Goal: Information Seeking & Learning: Learn about a topic

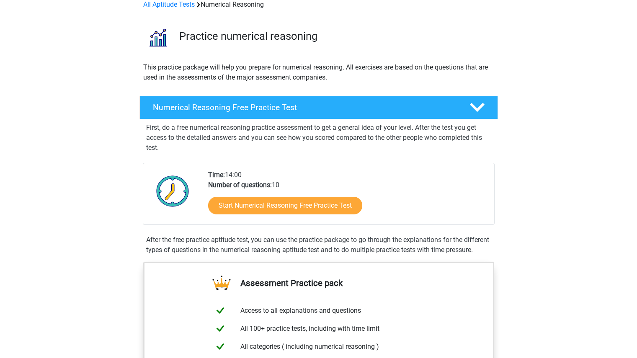
scroll to position [43, 0]
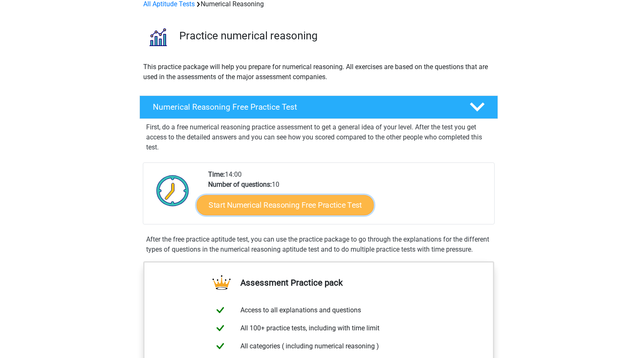
click at [280, 202] on link "Start Numerical Reasoning Free Practice Test" at bounding box center [284, 205] width 177 height 20
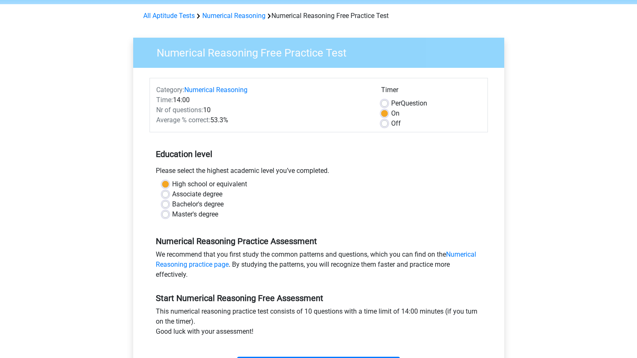
scroll to position [31, 0]
click at [172, 204] on label "Bachelor's degree" at bounding box center [198, 204] width 52 height 10
click at [164, 204] on input "Bachelor's degree" at bounding box center [165, 203] width 7 height 8
radio input "true"
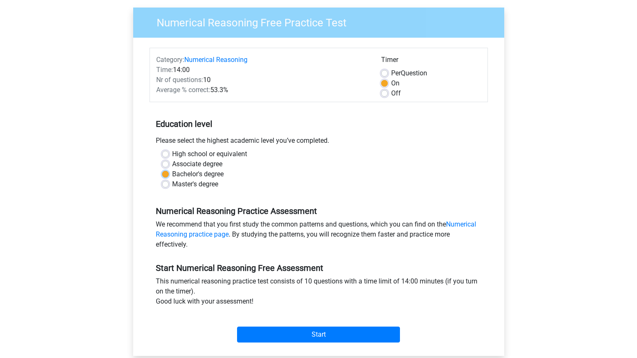
scroll to position [62, 0]
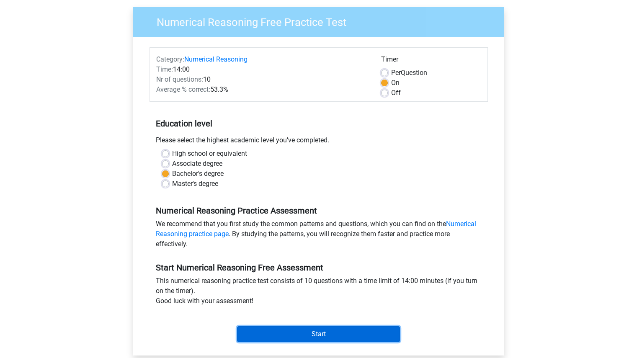
click at [317, 338] on input "Start" at bounding box center [318, 334] width 163 height 16
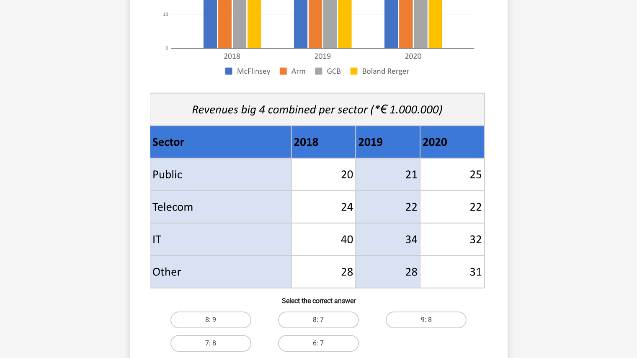
scroll to position [233, 0]
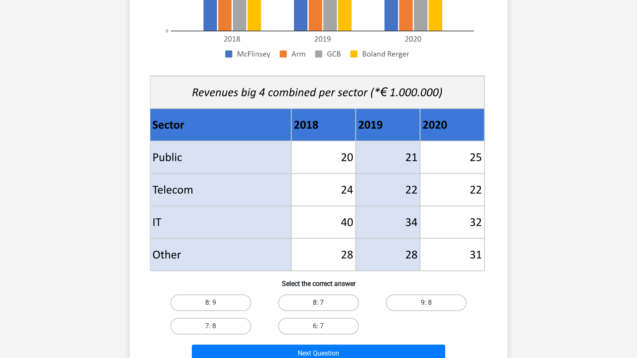
click at [342, 302] on label "8: 7" at bounding box center [318, 302] width 81 height 17
click at [324, 303] on input "8: 7" at bounding box center [320, 305] width 5 height 5
radio input "true"
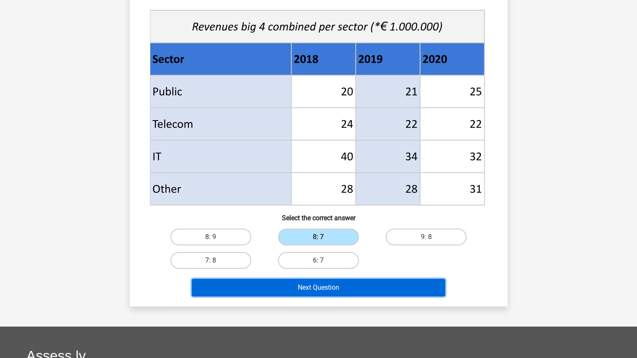
click at [373, 292] on button "Next Question" at bounding box center [318, 288] width 253 height 18
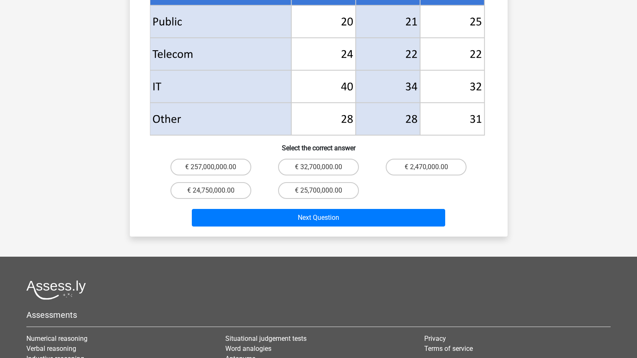
scroll to position [394, 0]
click at [229, 182] on label "€ 24,750,000.00" at bounding box center [210, 190] width 81 height 17
click at [216, 191] on input "€ 24,750,000.00" at bounding box center [213, 193] width 5 height 5
radio input "true"
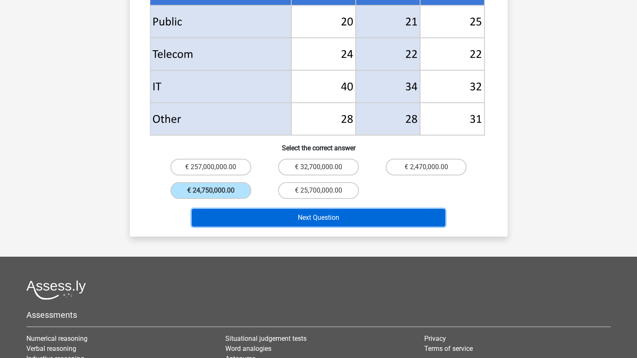
click at [315, 209] on button "Next Question" at bounding box center [318, 218] width 253 height 18
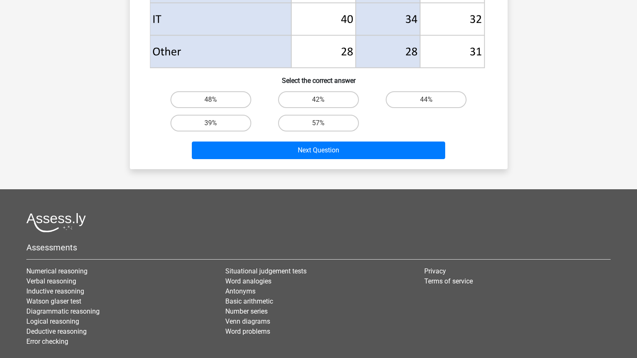
scroll to position [436, 0]
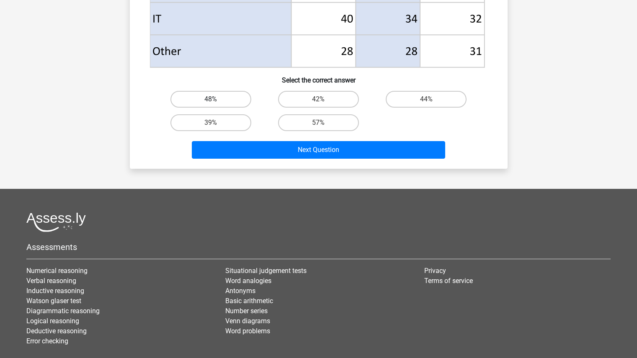
click at [226, 103] on label "48%" at bounding box center [210, 99] width 81 height 17
click at [216, 103] on input "48%" at bounding box center [213, 101] width 5 height 5
radio input "true"
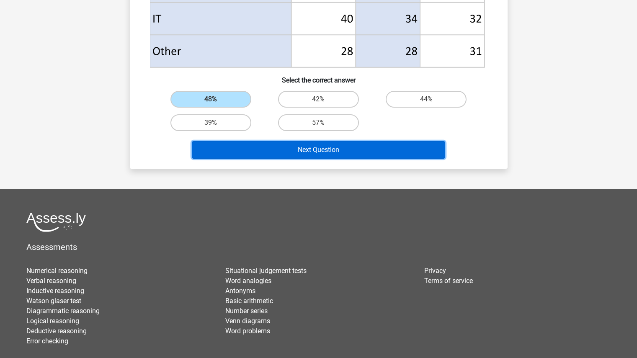
click at [304, 147] on button "Next Question" at bounding box center [318, 150] width 253 height 18
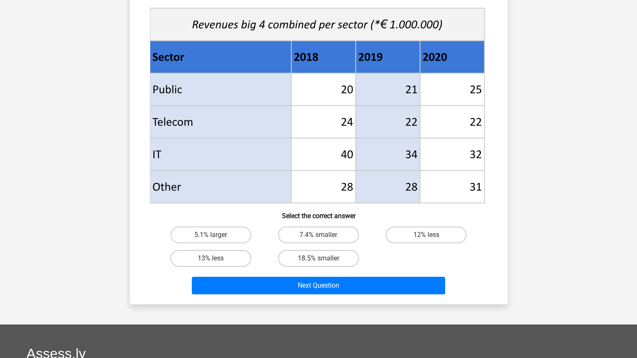
scroll to position [301, 0]
click at [336, 261] on label "18.5% smaller" at bounding box center [318, 258] width 81 height 17
click at [324, 261] on input "18.5% smaller" at bounding box center [320, 260] width 5 height 5
radio input "true"
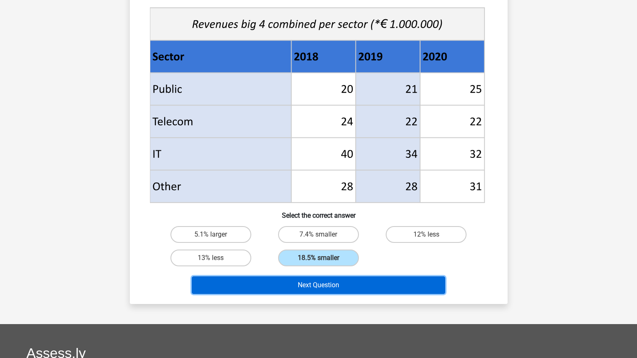
click at [350, 288] on button "Next Question" at bounding box center [318, 285] width 253 height 18
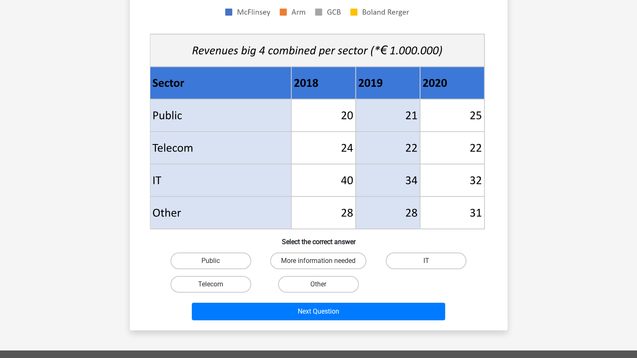
scroll to position [277, 0]
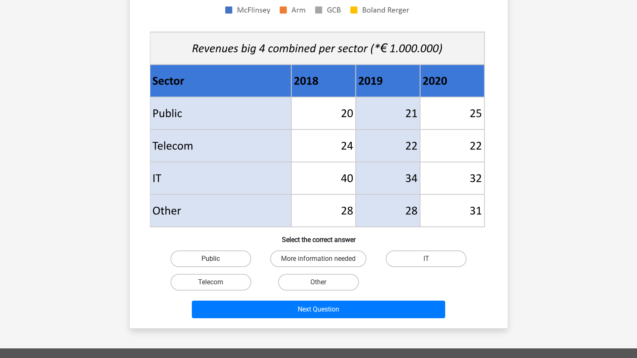
click at [238, 262] on label "Public" at bounding box center [210, 258] width 81 height 17
click at [216, 262] on input "Public" at bounding box center [213, 261] width 5 height 5
radio input "true"
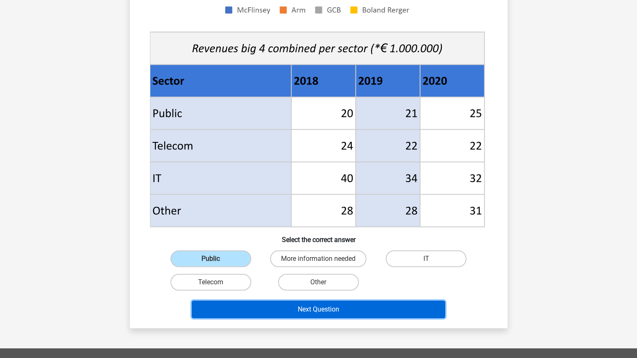
click at [299, 306] on button "Next Question" at bounding box center [318, 310] width 253 height 18
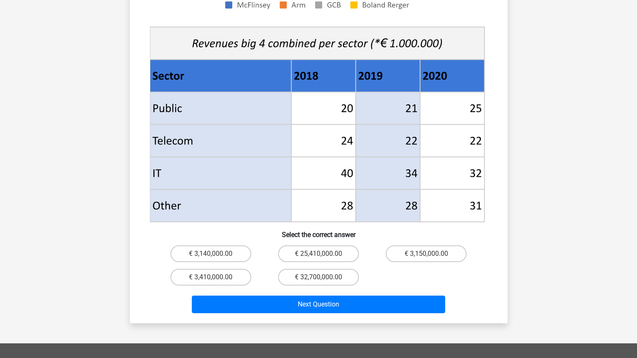
scroll to position [295, 0]
click at [229, 268] on label "€ 3,410,000.00" at bounding box center [210, 276] width 81 height 17
click at [216, 277] on input "€ 3,410,000.00" at bounding box center [213, 279] width 5 height 5
radio input "true"
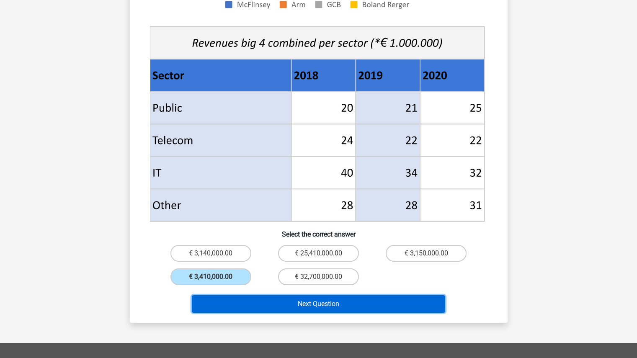
click at [322, 295] on button "Next Question" at bounding box center [318, 304] width 253 height 18
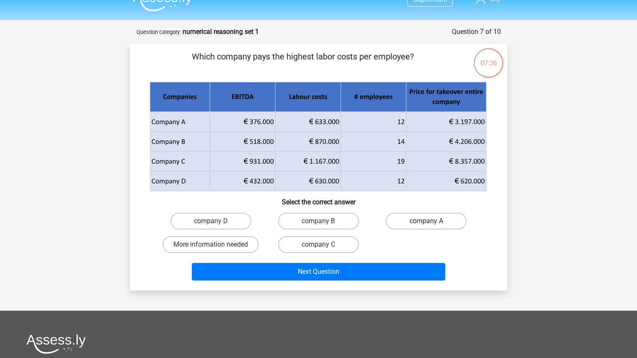
scroll to position [15, 0]
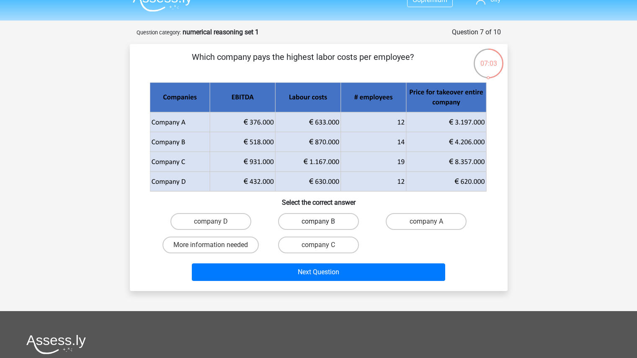
click at [339, 217] on label "company B" at bounding box center [318, 221] width 81 height 17
click at [324, 222] on input "company B" at bounding box center [320, 224] width 5 height 5
radio input "true"
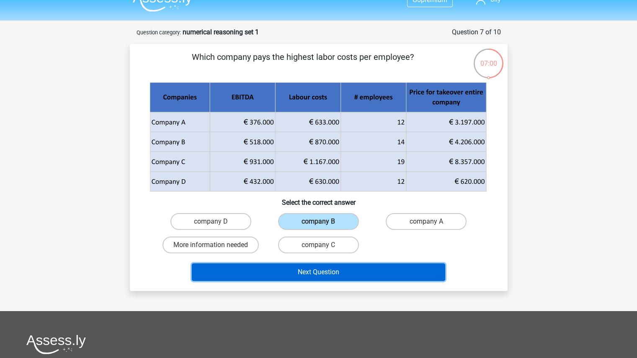
click at [374, 268] on button "Next Question" at bounding box center [318, 272] width 253 height 18
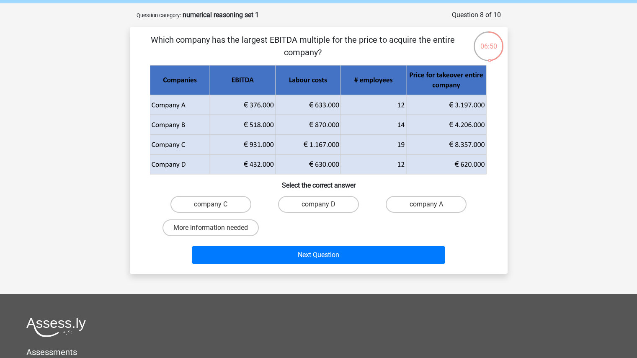
scroll to position [31, 0]
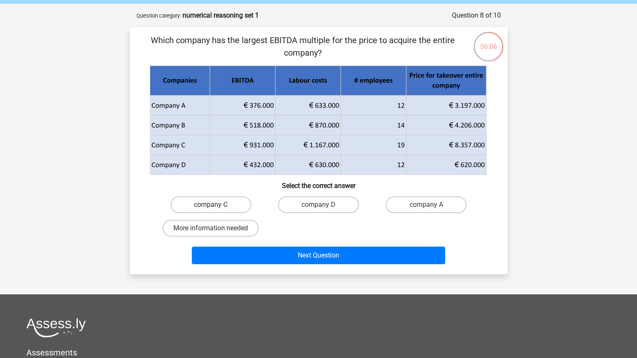
click at [227, 198] on label "company C" at bounding box center [210, 204] width 81 height 17
click at [216, 205] on input "company C" at bounding box center [213, 207] width 5 height 5
radio input "true"
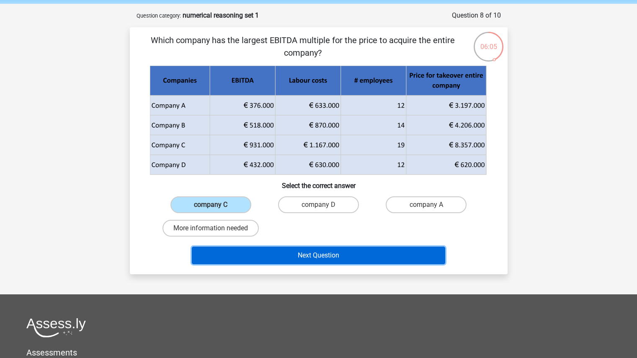
click at [318, 249] on button "Next Question" at bounding box center [318, 256] width 253 height 18
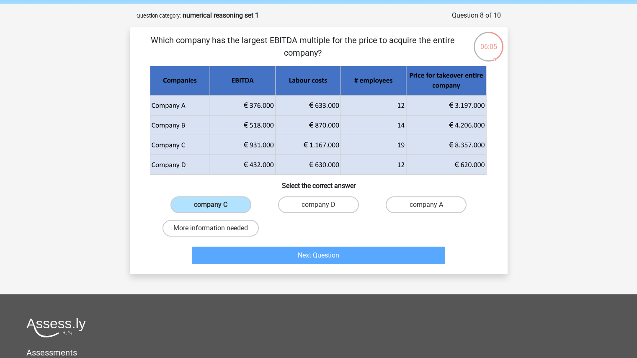
scroll to position [42, 0]
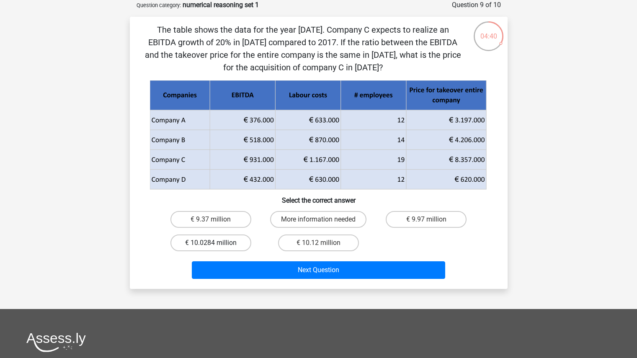
click at [224, 237] on label "€ 10.0284 million" at bounding box center [210, 243] width 81 height 17
click at [216, 243] on input "€ 10.0284 million" at bounding box center [213, 245] width 5 height 5
radio input "true"
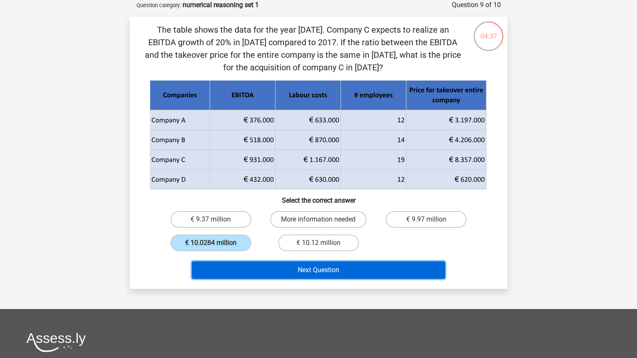
click at [364, 265] on button "Next Question" at bounding box center [318, 270] width 253 height 18
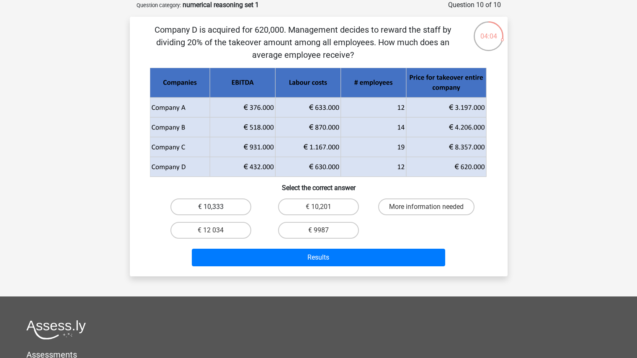
click at [217, 208] on label "€ 10,333" at bounding box center [210, 206] width 81 height 17
click at [216, 208] on input "€ 10,333" at bounding box center [213, 209] width 5 height 5
radio input "true"
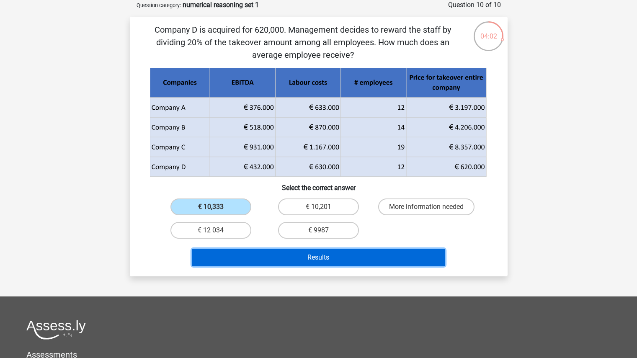
click at [340, 262] on button "Results" at bounding box center [318, 258] width 253 height 18
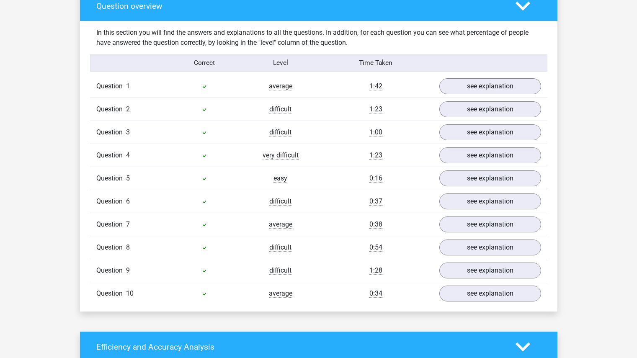
scroll to position [629, 0]
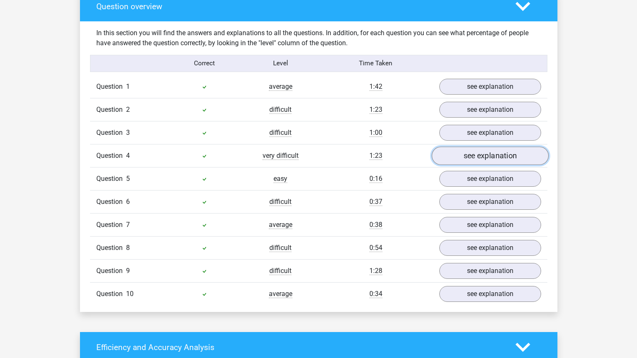
click at [471, 156] on link "see explanation" at bounding box center [489, 156] width 117 height 18
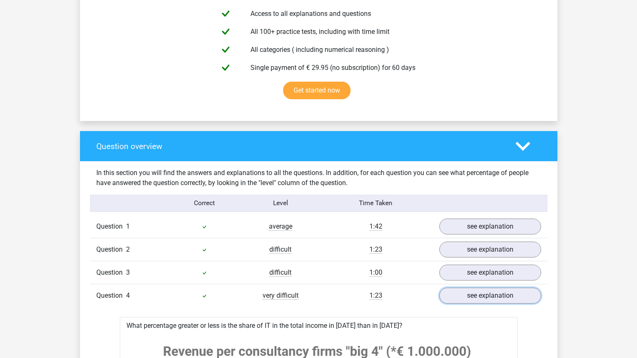
scroll to position [490, 0]
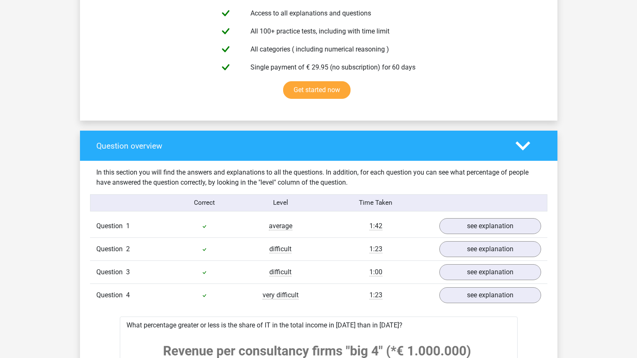
click at [526, 146] on polygon at bounding box center [523, 145] width 15 height 9
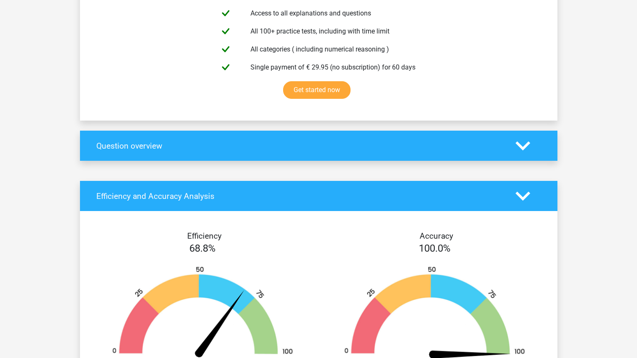
click at [526, 146] on polygon at bounding box center [523, 145] width 15 height 9
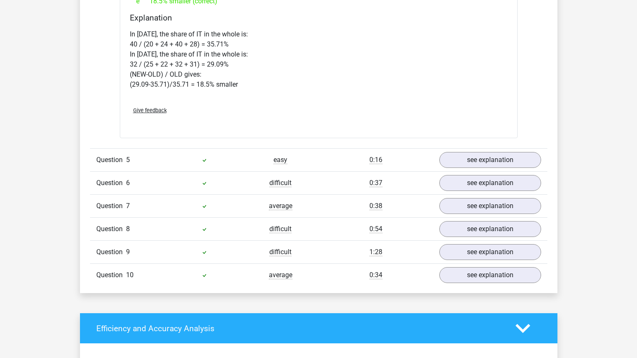
scroll to position [1328, 0]
click at [469, 230] on link "see explanation" at bounding box center [489, 228] width 117 height 18
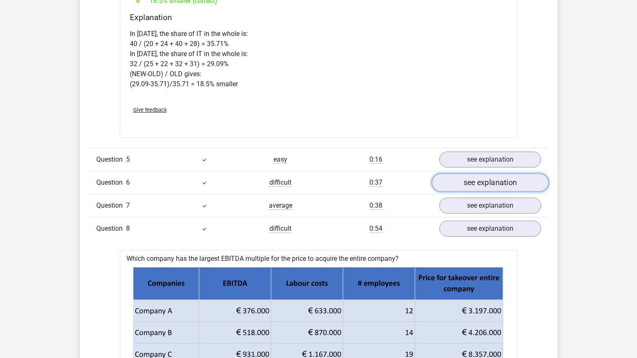
click at [487, 181] on link "see explanation" at bounding box center [489, 182] width 117 height 18
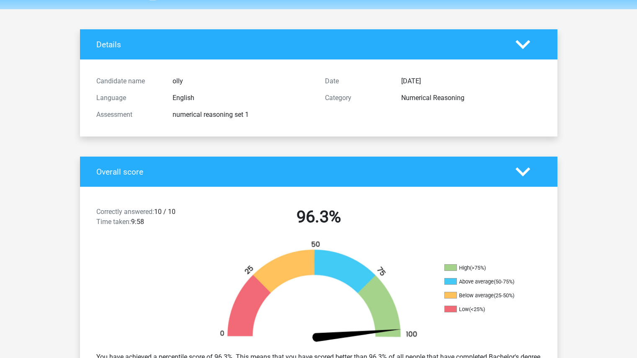
scroll to position [0, 0]
